Goal: Transaction & Acquisition: Purchase product/service

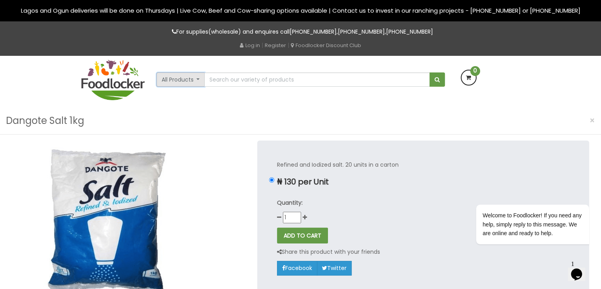
click at [195, 82] on button "All Products" at bounding box center [181, 79] width 49 height 14
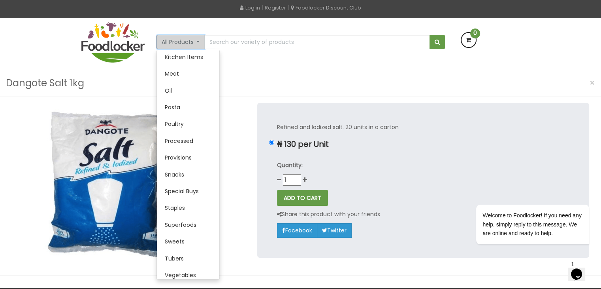
scroll to position [161, 0]
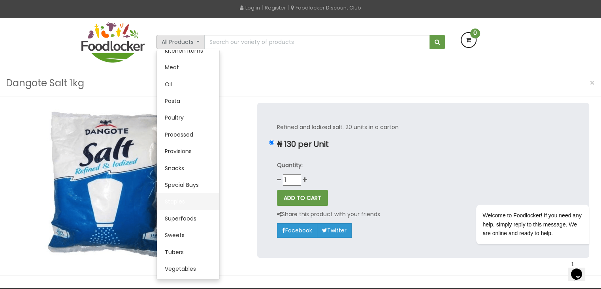
click at [182, 200] on link "Staples" at bounding box center [188, 201] width 62 height 17
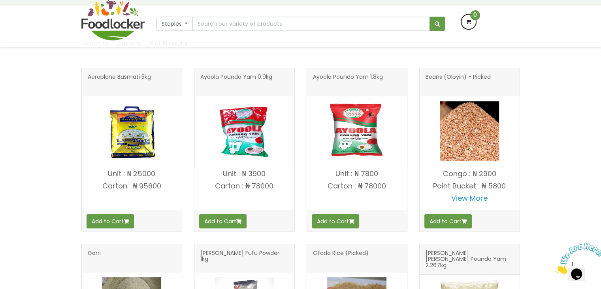
scroll to position [110, 0]
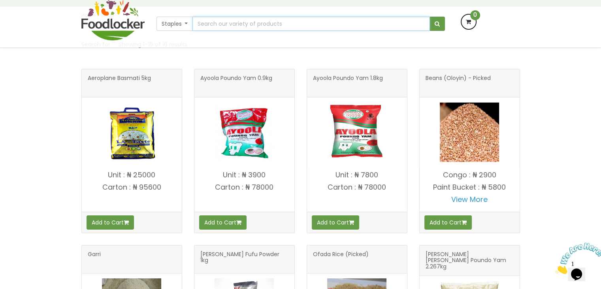
click at [342, 26] on input "text" at bounding box center [311, 24] width 237 height 14
type input "semovita"
click at [430, 17] on button "submit" at bounding box center [437, 24] width 15 height 14
click at [437, 27] on button "submit" at bounding box center [437, 24] width 15 height 14
